Goal: Task Accomplishment & Management: Manage account settings

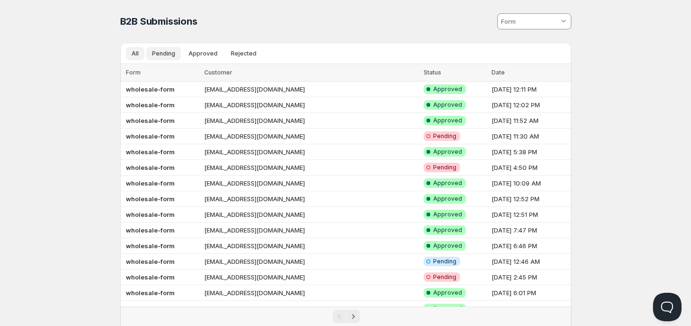
click at [164, 51] on span "Pending" at bounding box center [163, 54] width 23 height 8
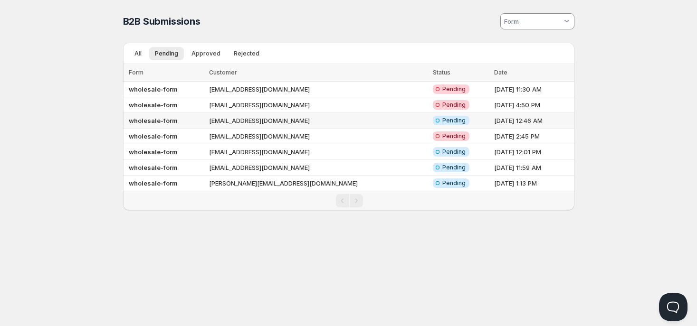
click at [190, 118] on td "wholesale-form" at bounding box center [164, 121] width 83 height 16
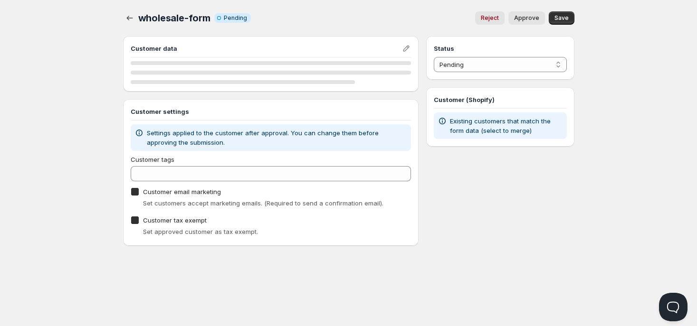
checkbox input "true"
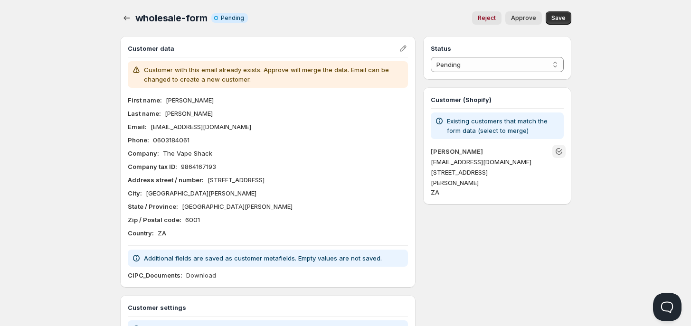
click at [559, 147] on icon "Unlink" at bounding box center [558, 151] width 9 height 9
click at [505, 70] on select "Pending Approved Rejected Ignored Spam" at bounding box center [497, 64] width 132 height 15
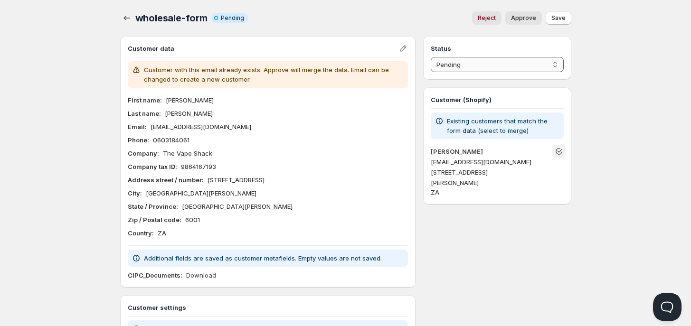
click at [431, 57] on select "Pending Approved Rejected Ignored Spam" at bounding box center [497, 64] width 132 height 15
click at [557, 13] on button "Save" at bounding box center [559, 17] width 26 height 13
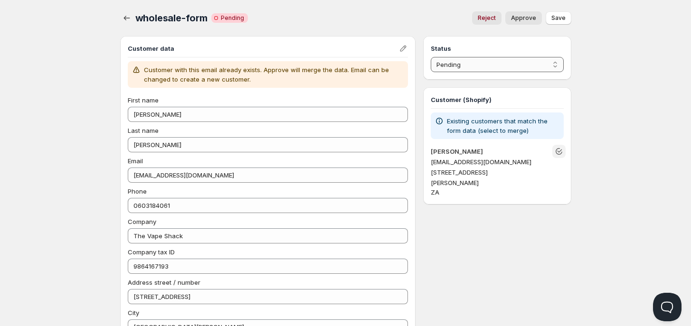
click at [475, 68] on select "Pending Approved Rejected Ignored Spam" at bounding box center [497, 64] width 132 height 15
click at [431, 57] on select "Pending Approved Rejected Ignored Spam" at bounding box center [497, 64] width 132 height 15
click at [563, 20] on span "Save" at bounding box center [558, 18] width 14 height 8
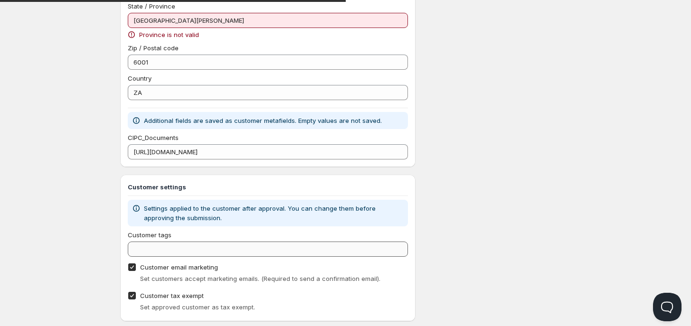
scroll to position [356, 0]
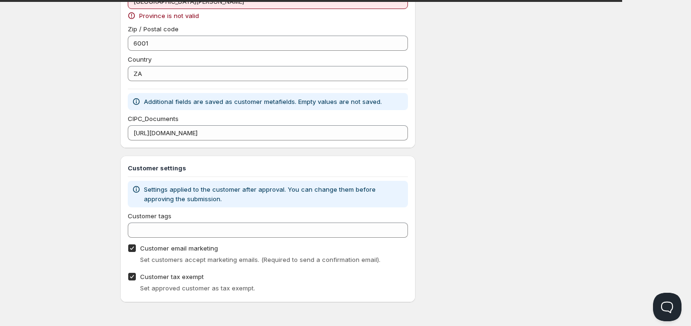
select select "0"
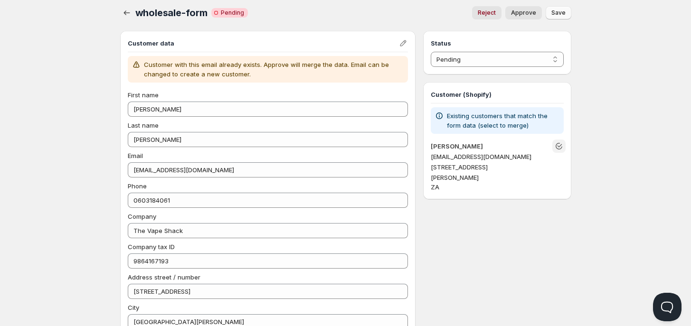
scroll to position [0, 0]
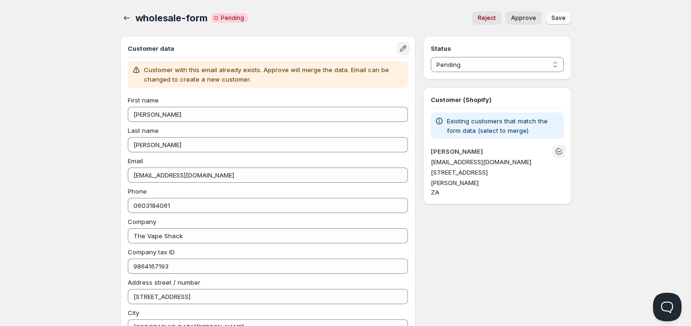
click at [409, 45] on button "Edit" at bounding box center [403, 48] width 13 height 13
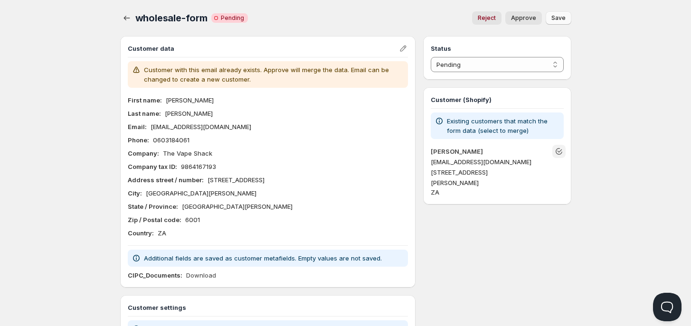
click at [515, 128] on p "Existing customers that match the form data (select to merge)" at bounding box center [503, 125] width 113 height 19
click at [456, 126] on p "Existing customers that match the form data (select to merge)" at bounding box center [503, 125] width 113 height 19
click at [441, 119] on icon at bounding box center [438, 120] width 9 height 9
click at [440, 119] on icon at bounding box center [438, 120] width 9 height 9
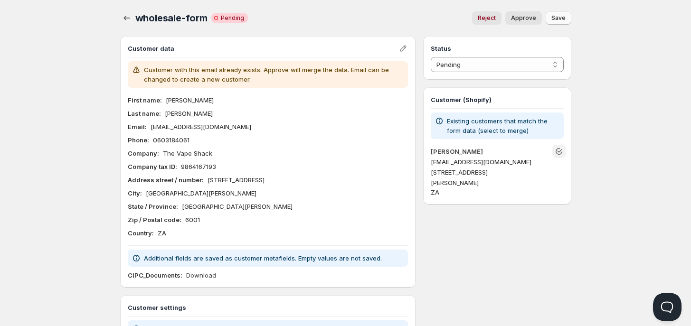
click at [465, 170] on span "[STREET_ADDRESS]" at bounding box center [459, 173] width 57 height 8
click at [455, 176] on span "[STREET_ADDRESS]" at bounding box center [459, 173] width 57 height 8
click at [464, 147] on h4 "[PERSON_NAME]" at bounding box center [492, 151] width 123 height 9
click at [467, 151] on link "[PERSON_NAME]" at bounding box center [457, 152] width 52 height 8
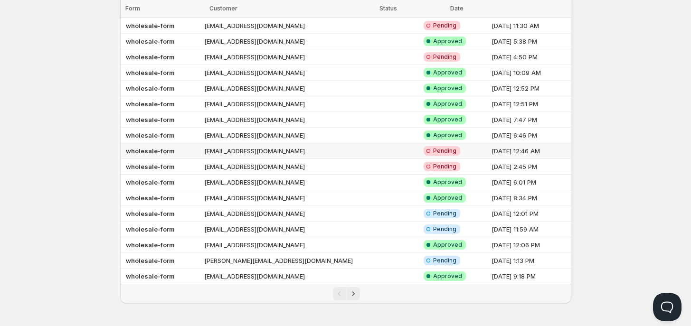
scroll to position [114, 0]
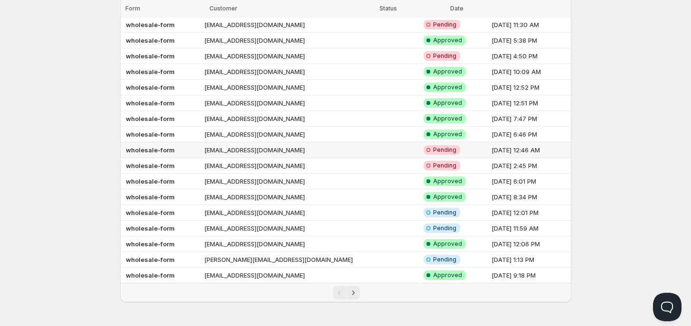
click at [247, 148] on td "[EMAIL_ADDRESS][DOMAIN_NAME]" at bounding box center [310, 150] width 219 height 16
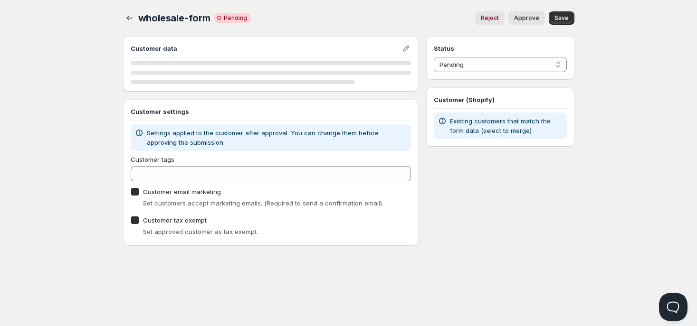
checkbox input "true"
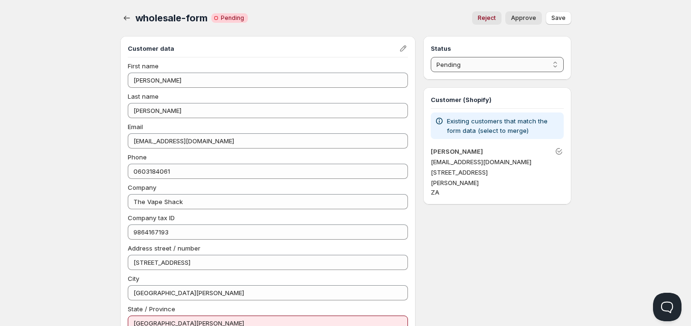
click at [496, 66] on select "Pending Approved Rejected Ignored Spam" at bounding box center [497, 64] width 132 height 15
click at [431, 57] on select "Pending Approved Rejected Ignored Spam" at bounding box center [497, 64] width 132 height 15
click at [562, 8] on div "wholesale-form. This page is ready wholesale-form Critical Incomplete Pending R…" at bounding box center [345, 18] width 451 height 36
click at [561, 16] on span "Save" at bounding box center [558, 18] width 14 height 8
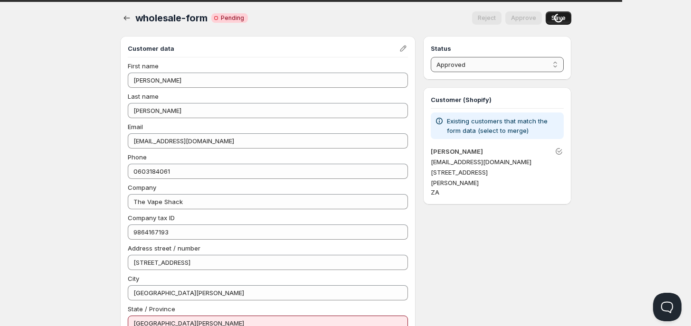
select select "0"
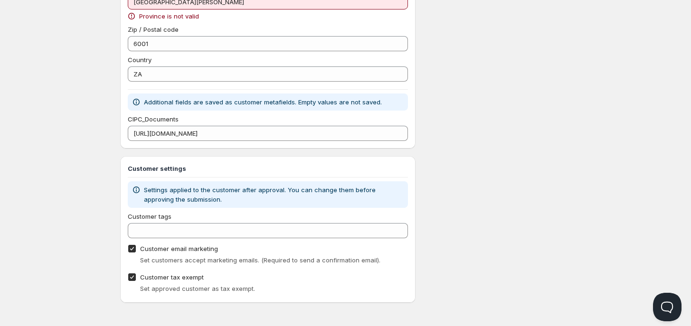
scroll to position [262, 0]
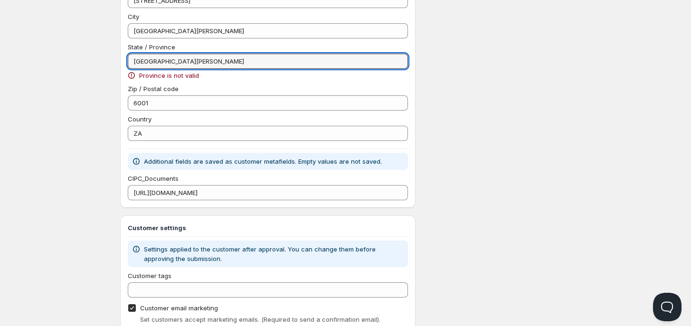
drag, startPoint x: 177, startPoint y: 61, endPoint x: 122, endPoint y: 63, distance: 55.6
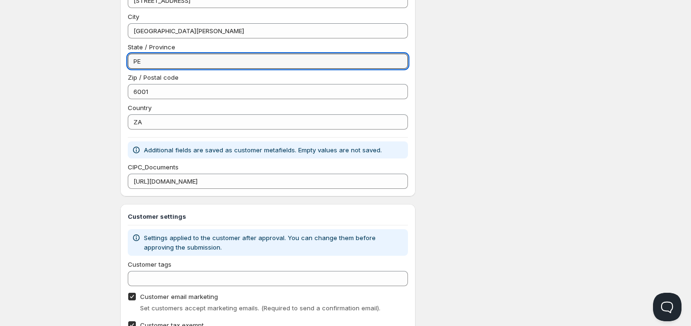
type input "PE"
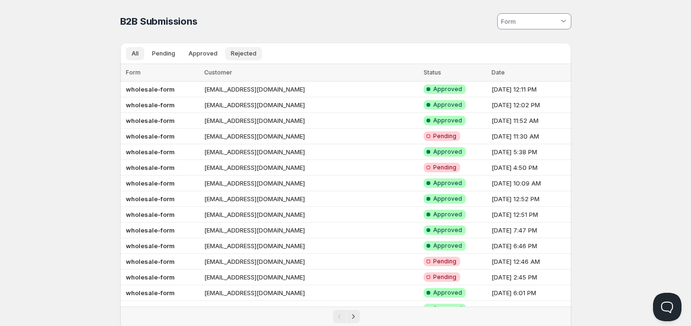
click at [255, 53] on button "Rejected" at bounding box center [243, 53] width 37 height 13
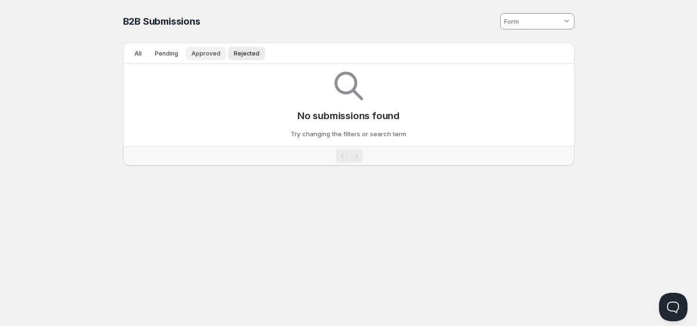
click at [210, 57] on button "Approved" at bounding box center [206, 53] width 40 height 13
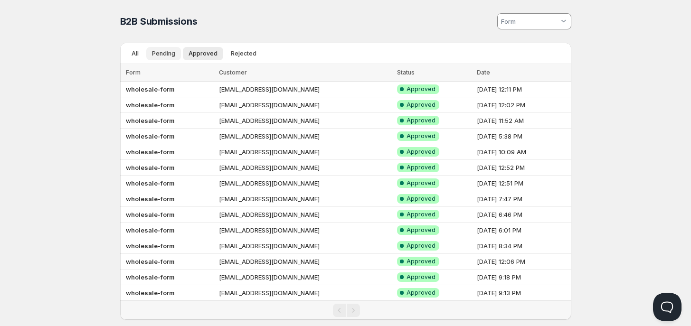
click at [163, 58] on button "Pending" at bounding box center [163, 53] width 35 height 13
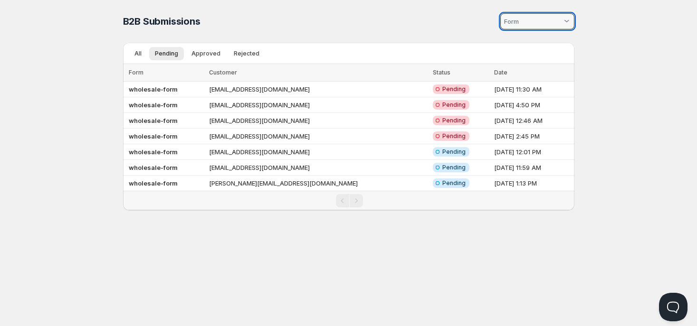
click at [523, 28] on input at bounding box center [531, 21] width 59 height 15
click at [0, 0] on slot "wholesale-form" at bounding box center [0, 0] width 0 height 0
type vaadin-combo-box "1820"
type input "wholesale-form"
click at [145, 55] on button "All" at bounding box center [138, 53] width 19 height 13
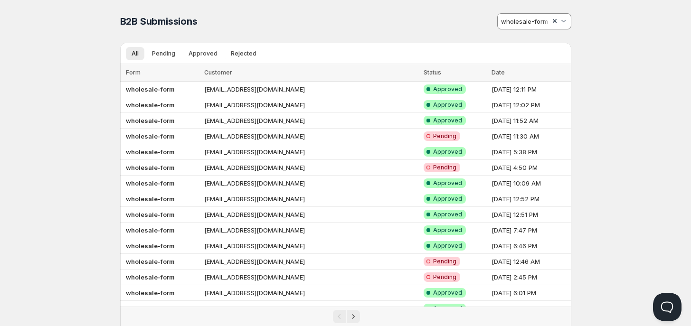
click at [552, 23] on div at bounding box center [554, 21] width 9 height 9
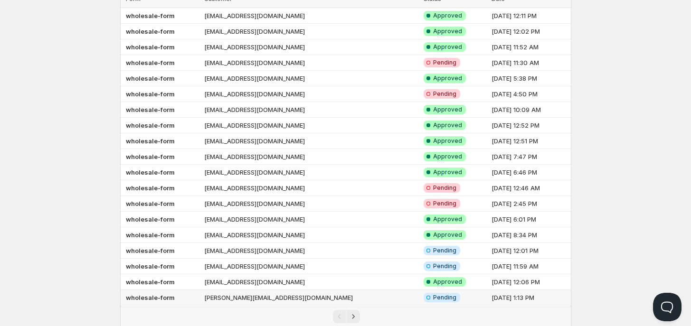
scroll to position [114, 0]
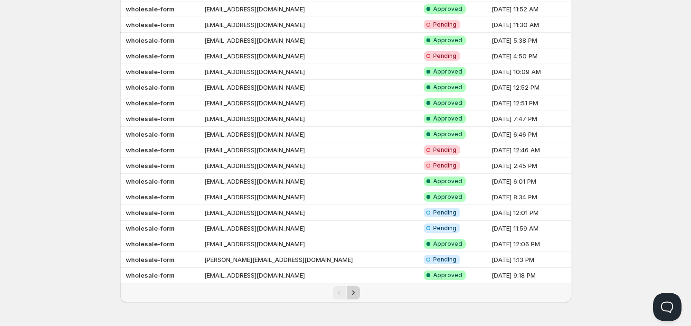
click at [359, 295] on button "Next" at bounding box center [353, 292] width 13 height 13
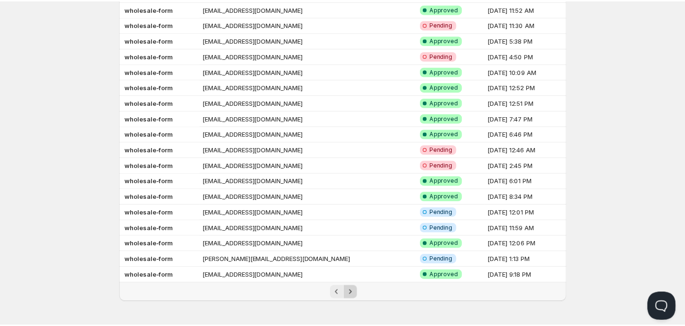
scroll to position [0, 0]
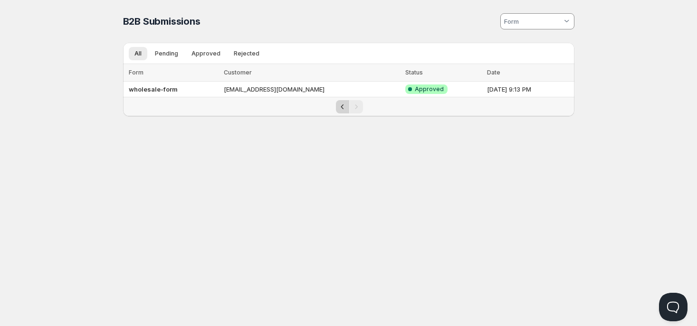
click at [345, 109] on icon "Previous" at bounding box center [342, 106] width 9 height 9
